Goal: Navigation & Orientation: Find specific page/section

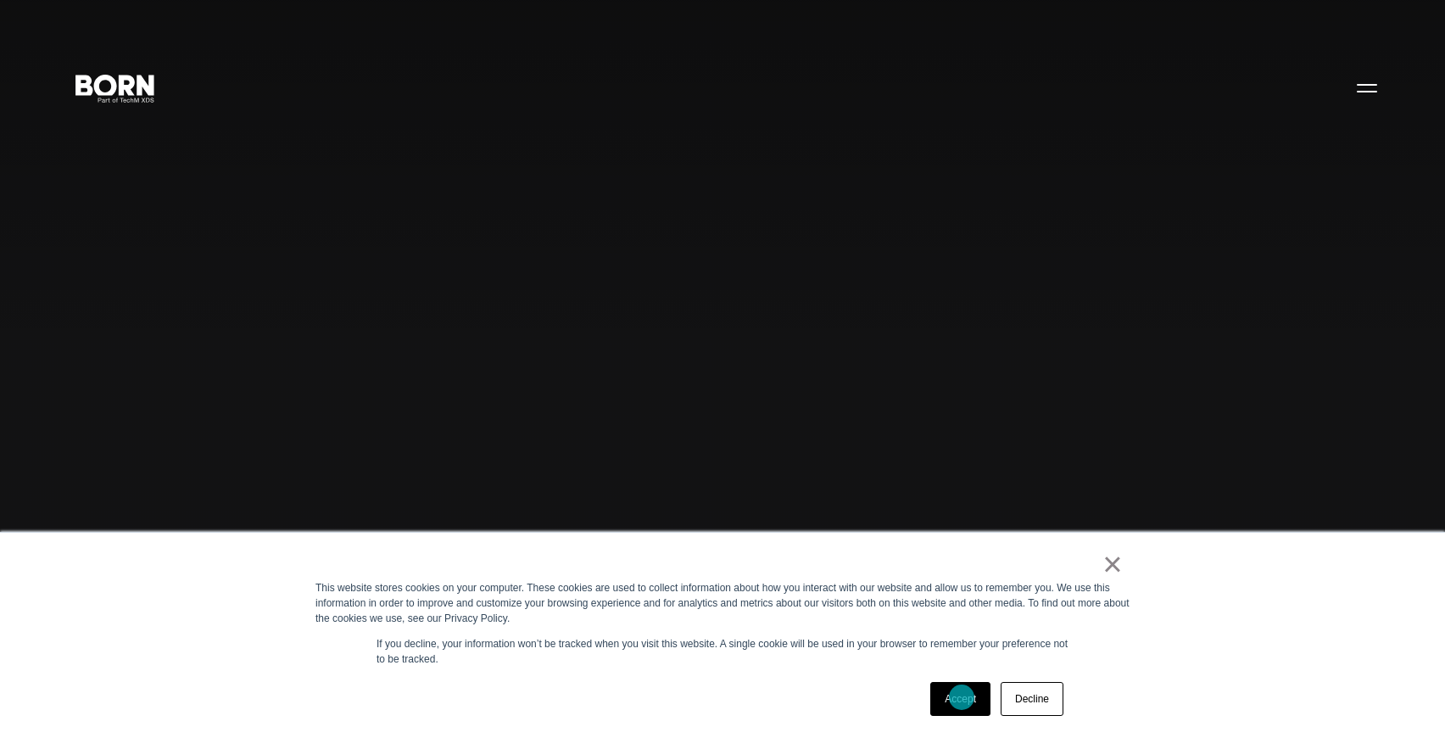
click at [956, 707] on link "Accept" at bounding box center [960, 699] width 60 height 34
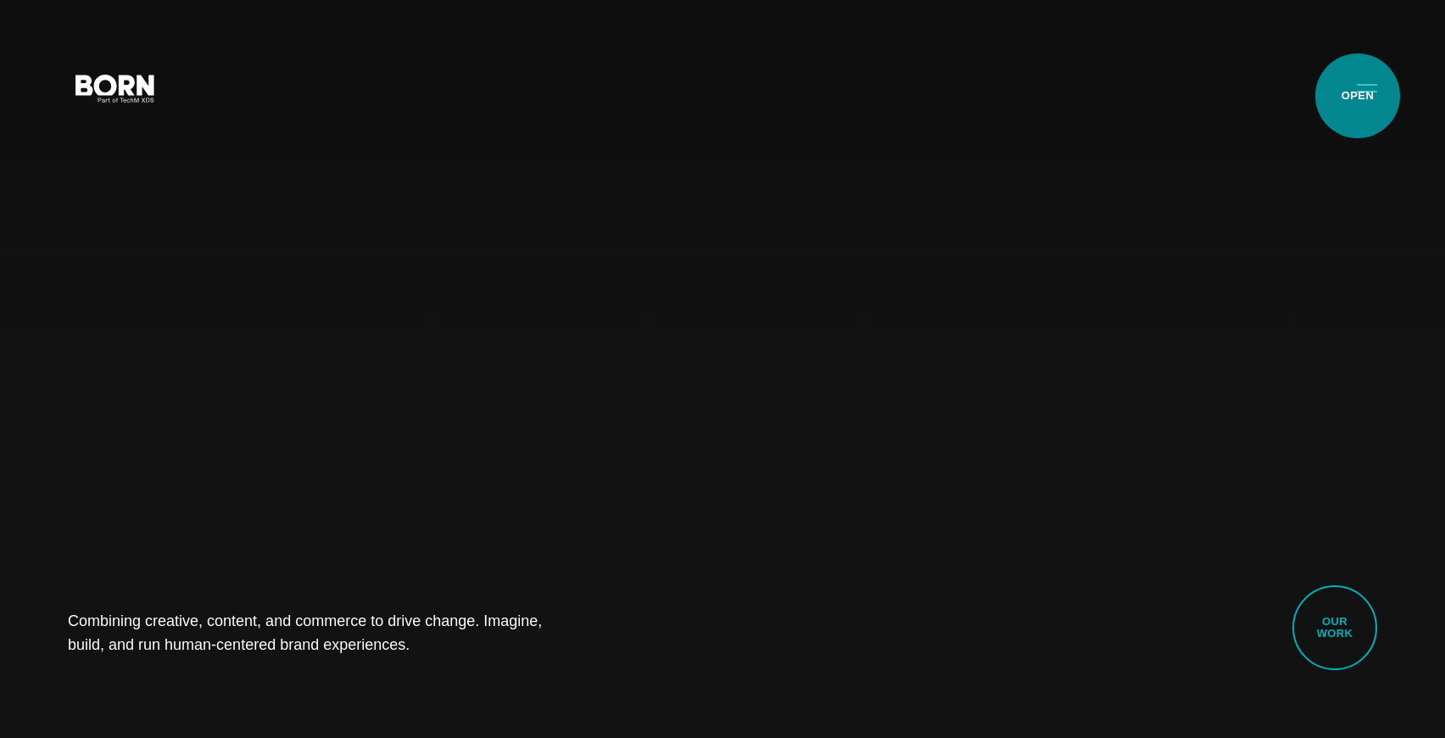
click at [1358, 96] on button "Primary Menu" at bounding box center [1367, 88] width 41 height 36
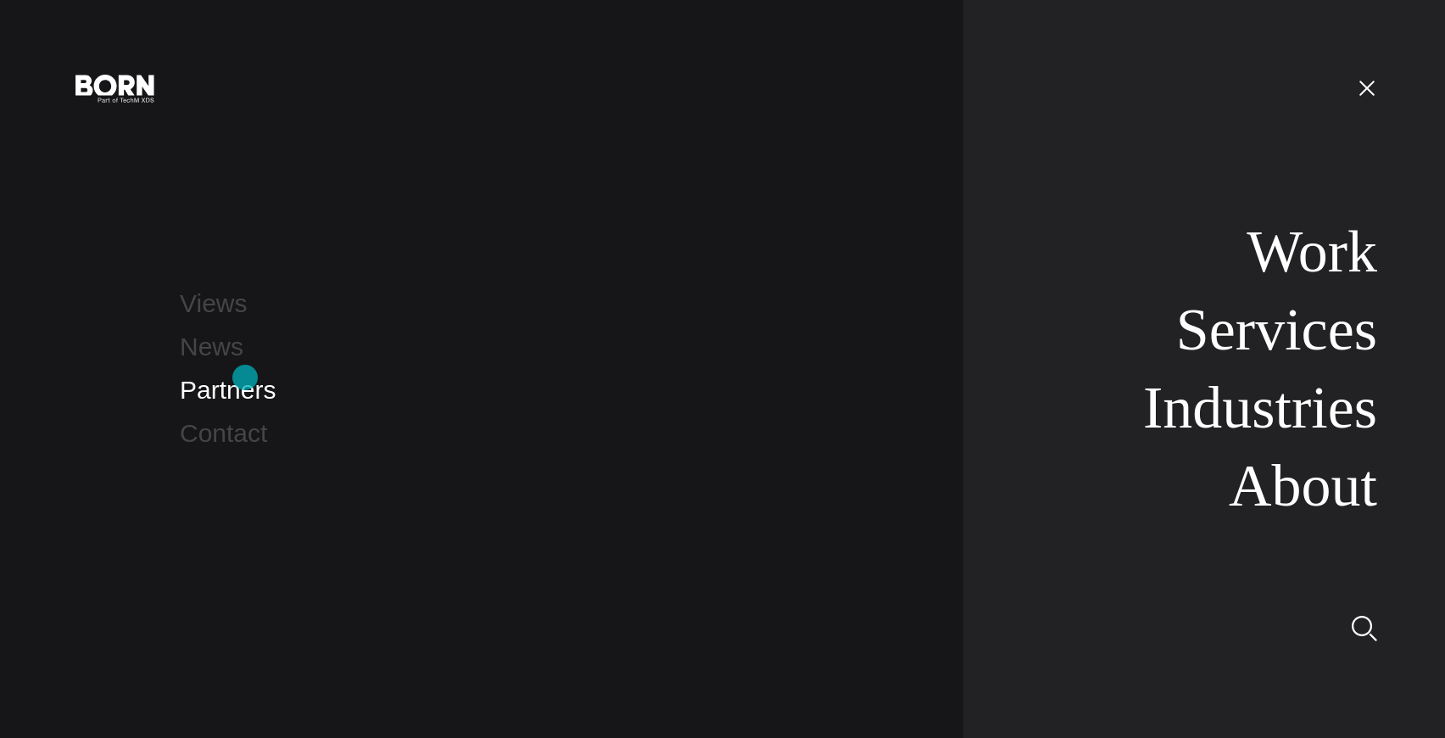
click at [233, 394] on link "Partners" at bounding box center [228, 390] width 96 height 28
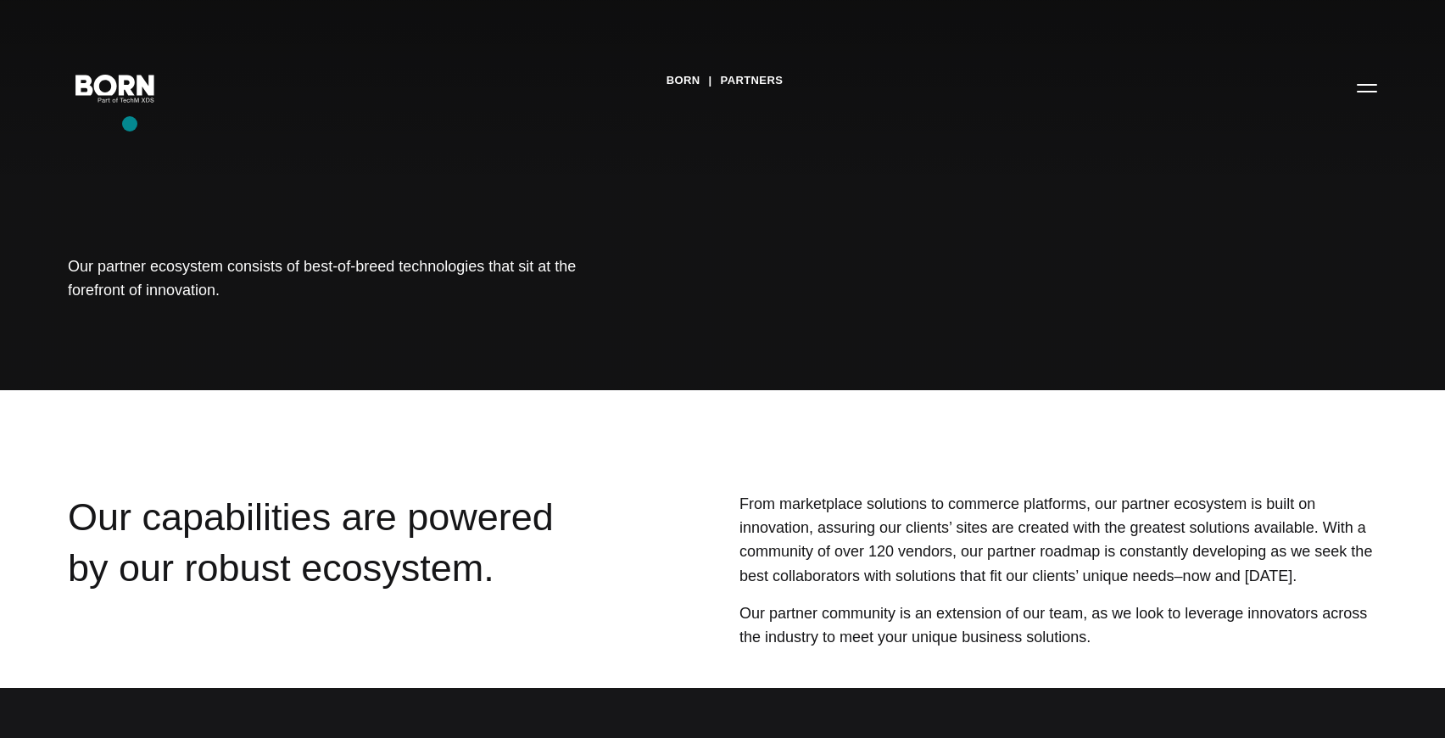
click at [131, 124] on div "BORN Partners Our partner ecosystem consists of best-of-breed technologies that…" at bounding box center [722, 195] width 1445 height 390
click at [142, 87] on icon ".st0{display:none;} .st1{display:inline;} .st2{font-family:'HelveticaNeue-Mediu…" at bounding box center [115, 87] width 109 height 44
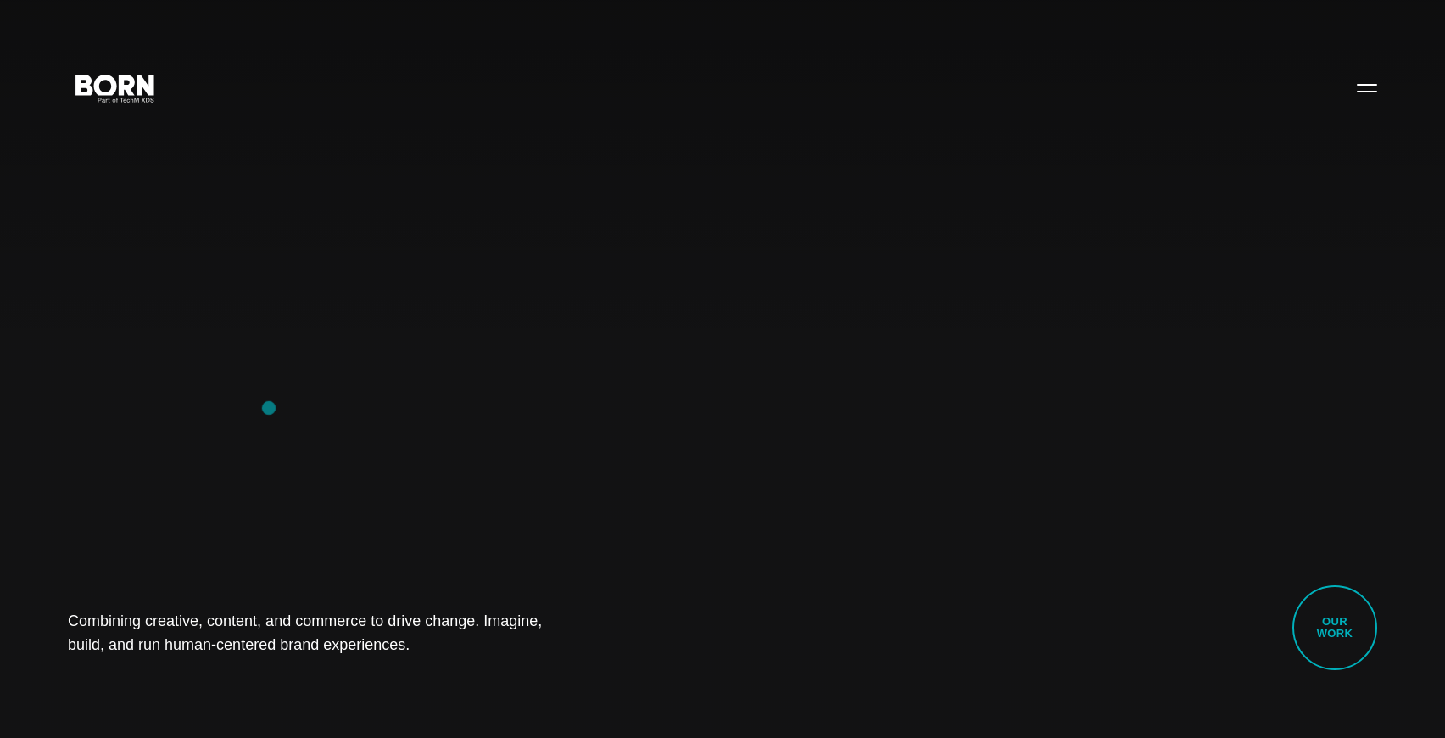
click at [269, 408] on div "Combining creative, content, and commerce to drive change. Imagine, build, and …" at bounding box center [722, 369] width 1445 height 738
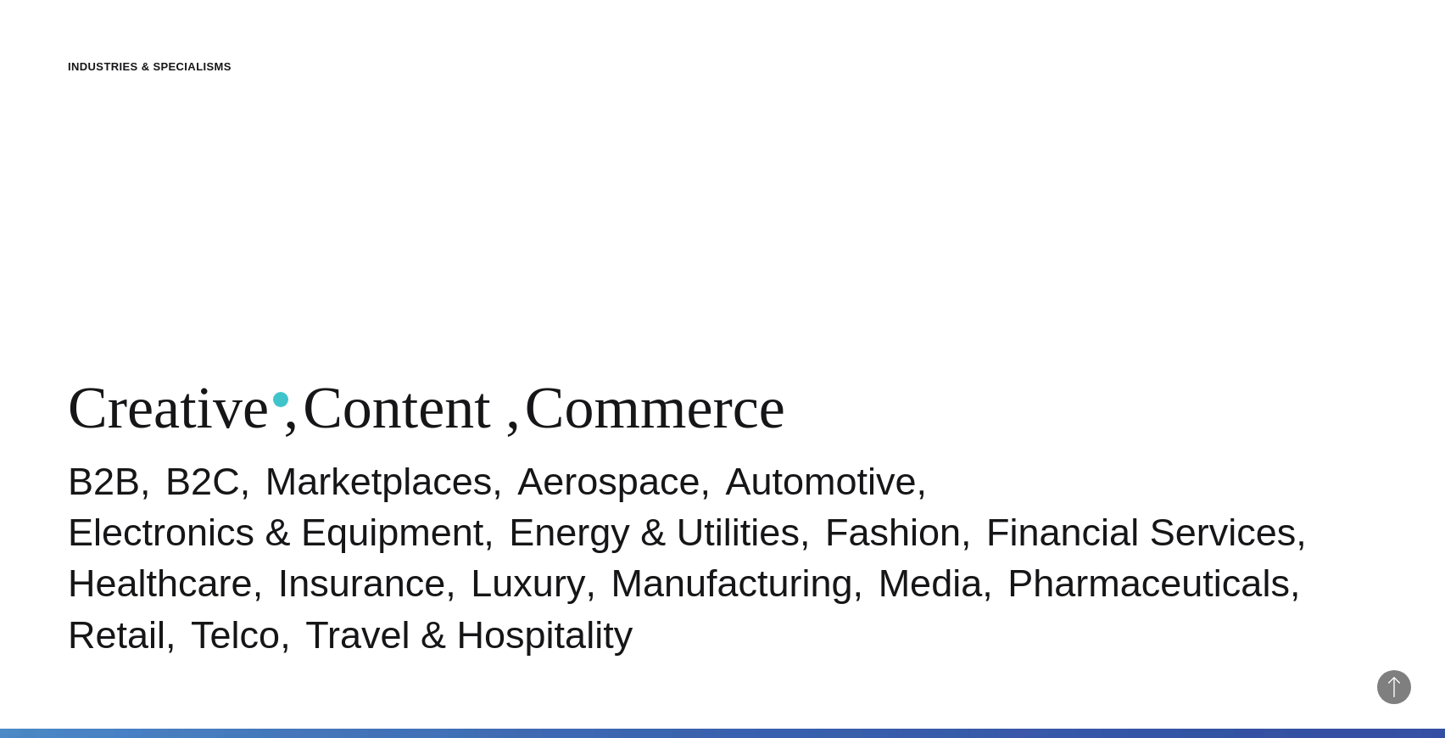
scroll to position [751, 0]
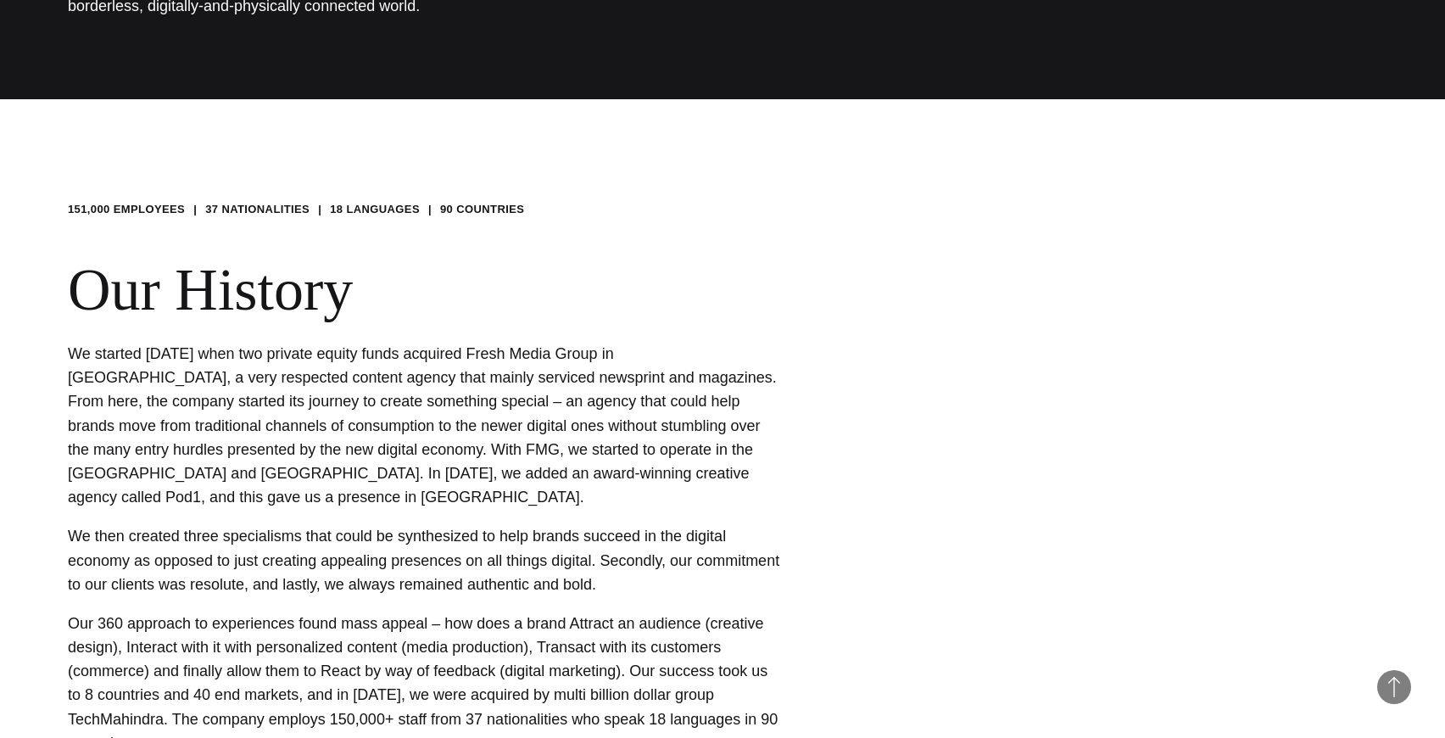
scroll to position [42, 0]
